Goal: Check status

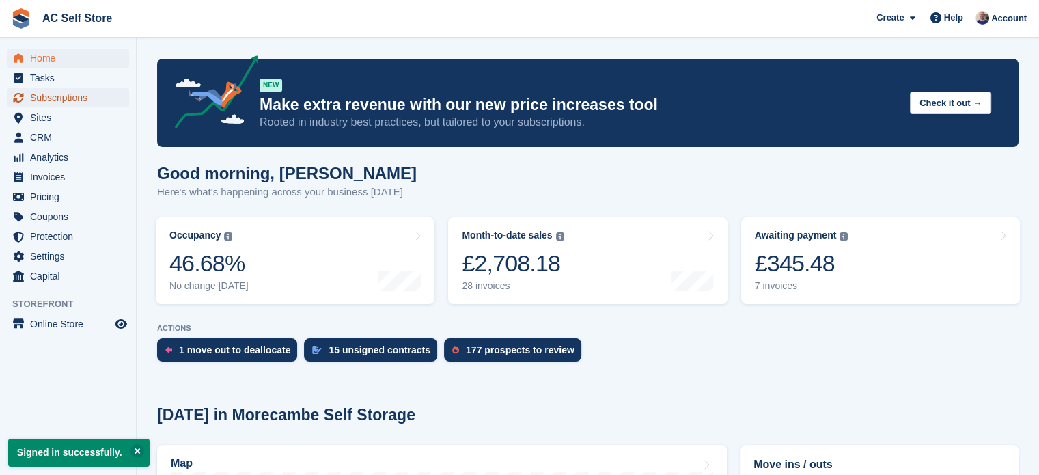
click at [48, 98] on span "Subscriptions" at bounding box center [71, 97] width 82 height 19
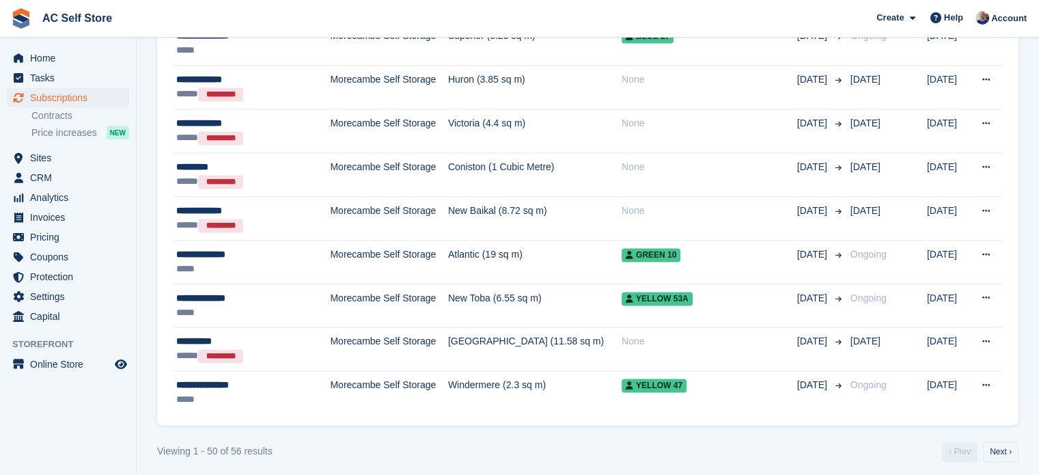
scroll to position [1990, 0]
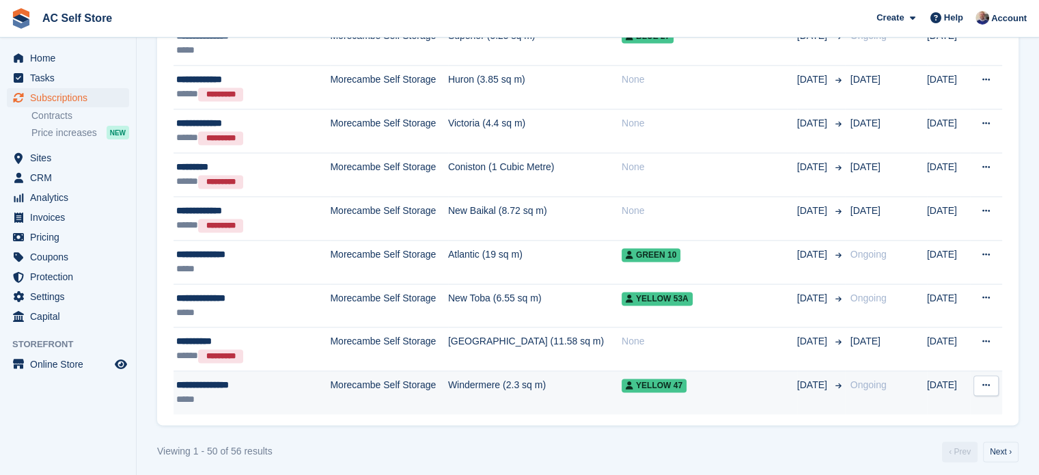
click at [416, 379] on td "Morecambe Self Storage" at bounding box center [389, 392] width 118 height 43
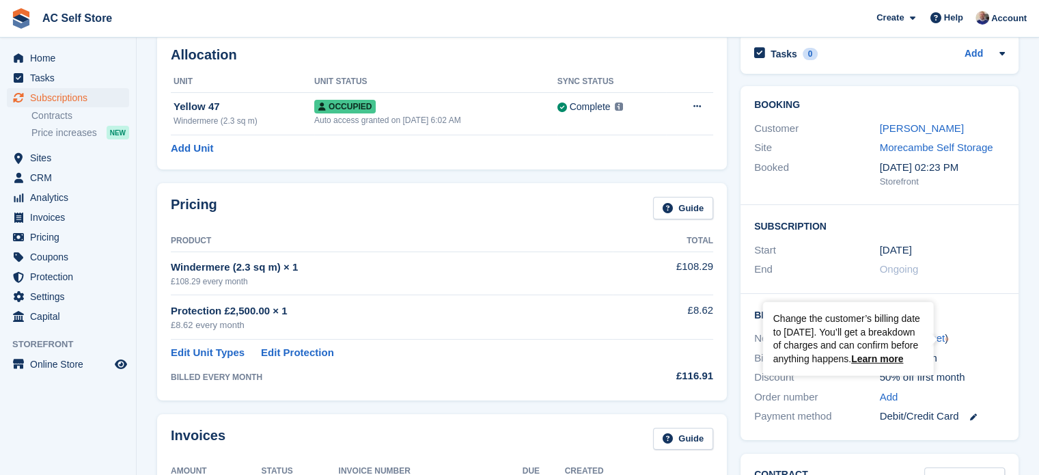
scroll to position [68, 0]
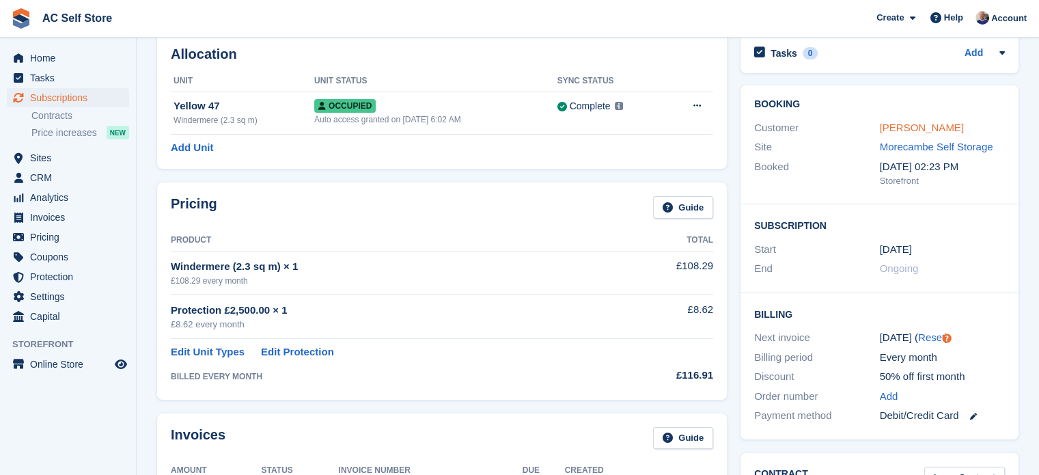
click at [916, 128] on link "Duncan Ibbotson" at bounding box center [922, 128] width 84 height 12
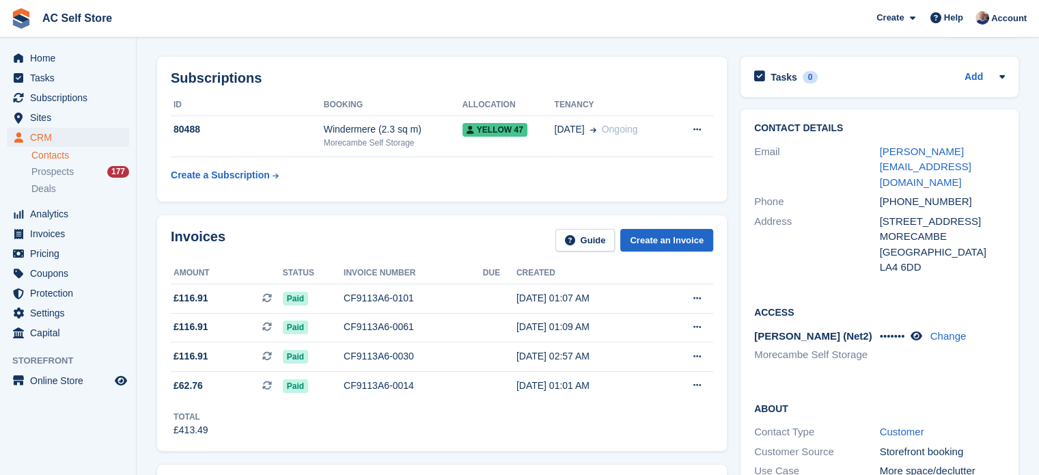
scroll to position [68, 0]
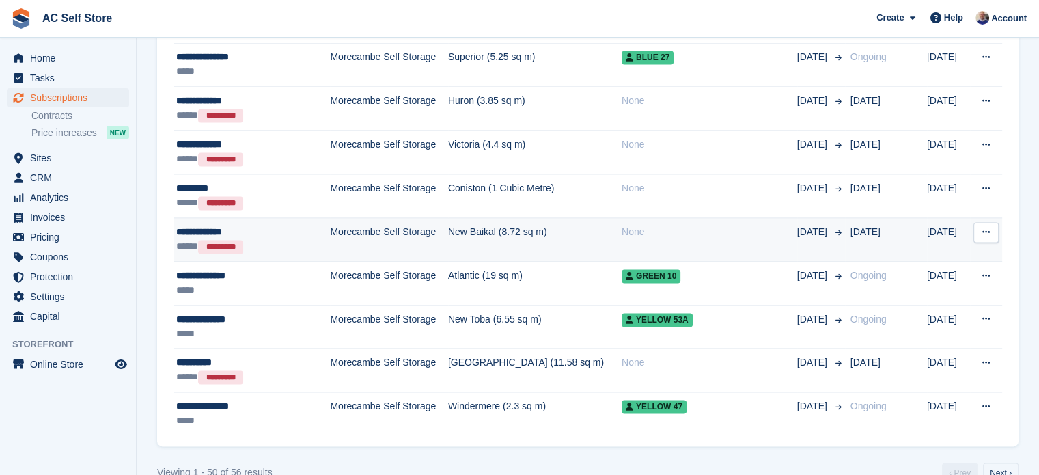
scroll to position [1990, 0]
